Goal: Transaction & Acquisition: Purchase product/service

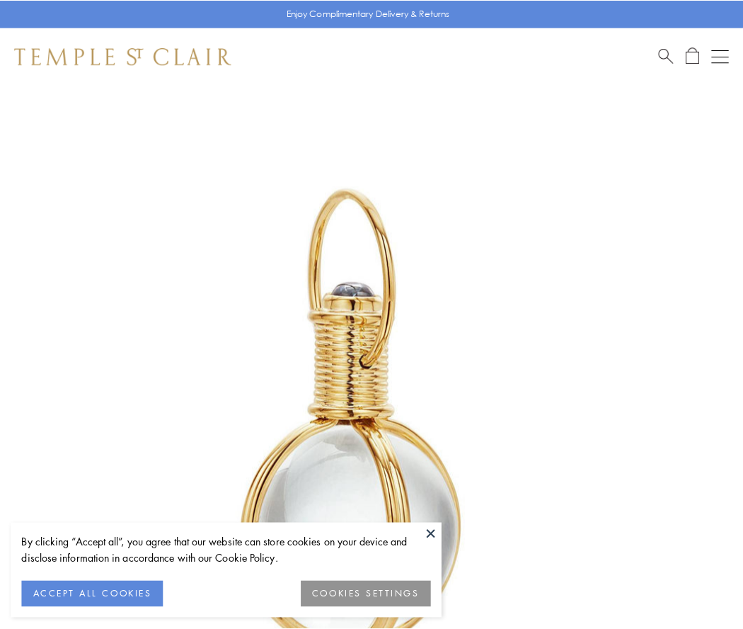
scroll to position [369, 0]
